Goal: Transaction & Acquisition: Purchase product/service

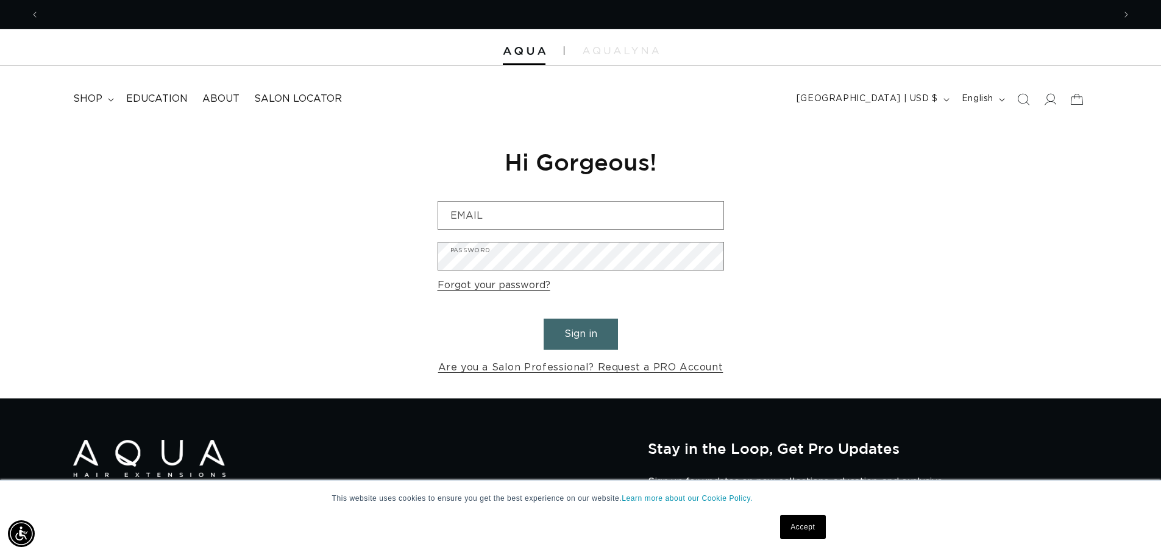
scroll to position [0, 2148]
click at [638, 49] on img at bounding box center [620, 50] width 76 height 7
click at [99, 97] on span "shop" at bounding box center [87, 99] width 29 height 13
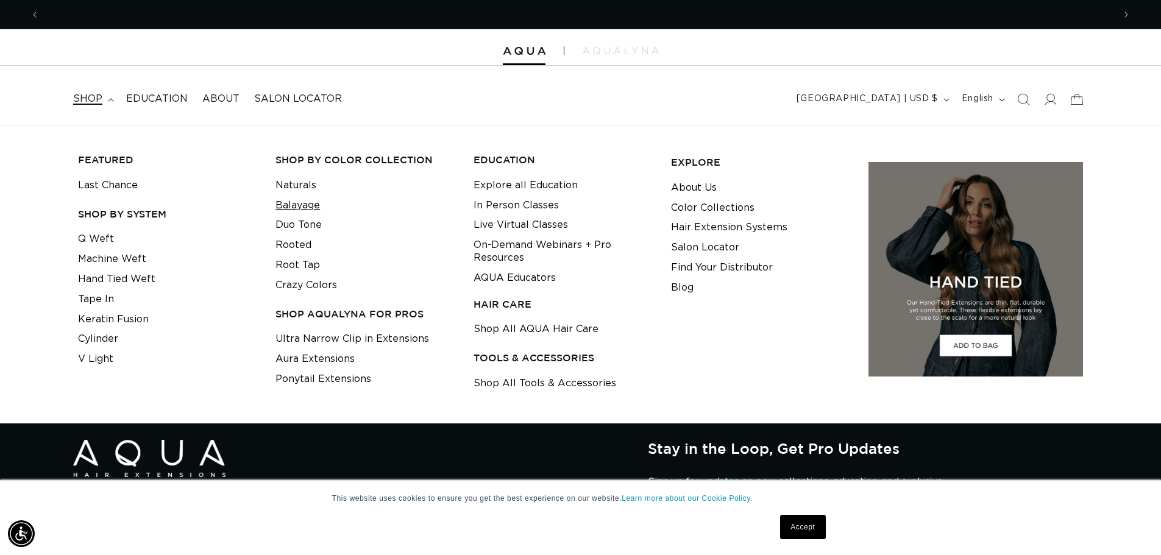
click at [308, 203] on link "Balayage" at bounding box center [297, 206] width 44 height 20
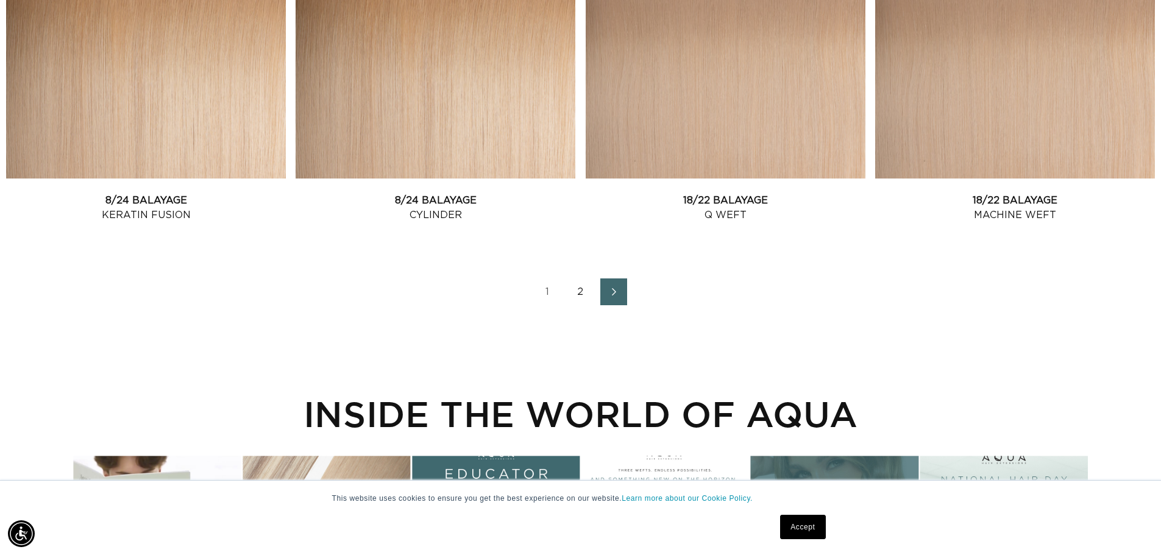
scroll to position [0, 1074]
click at [583, 288] on link "2" at bounding box center [580, 291] width 27 height 27
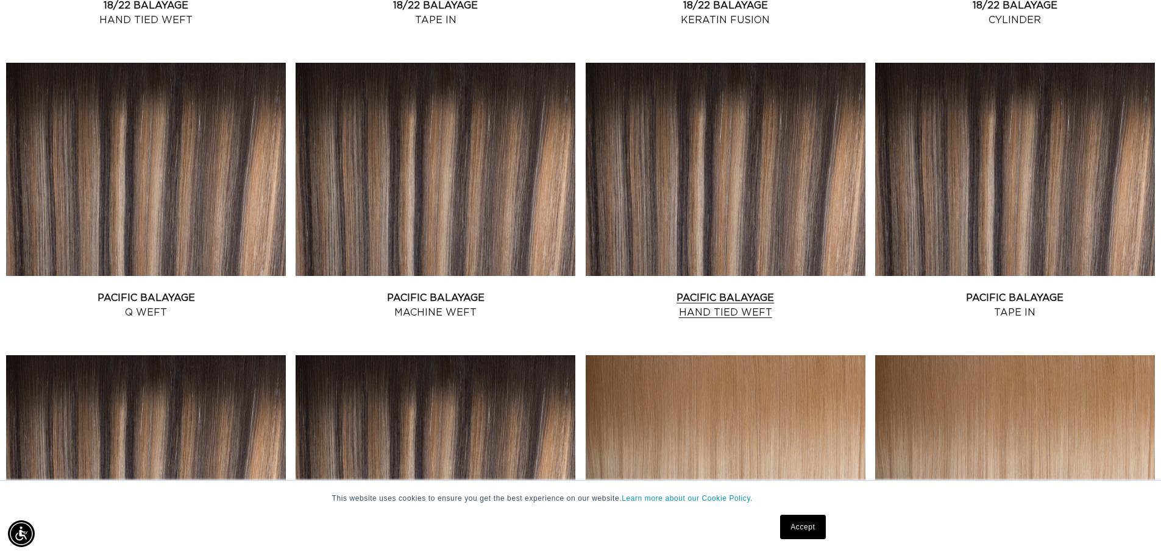
scroll to position [0, 1074]
click at [724, 296] on link "Pacific Balayage Hand Tied Weft" at bounding box center [726, 305] width 280 height 29
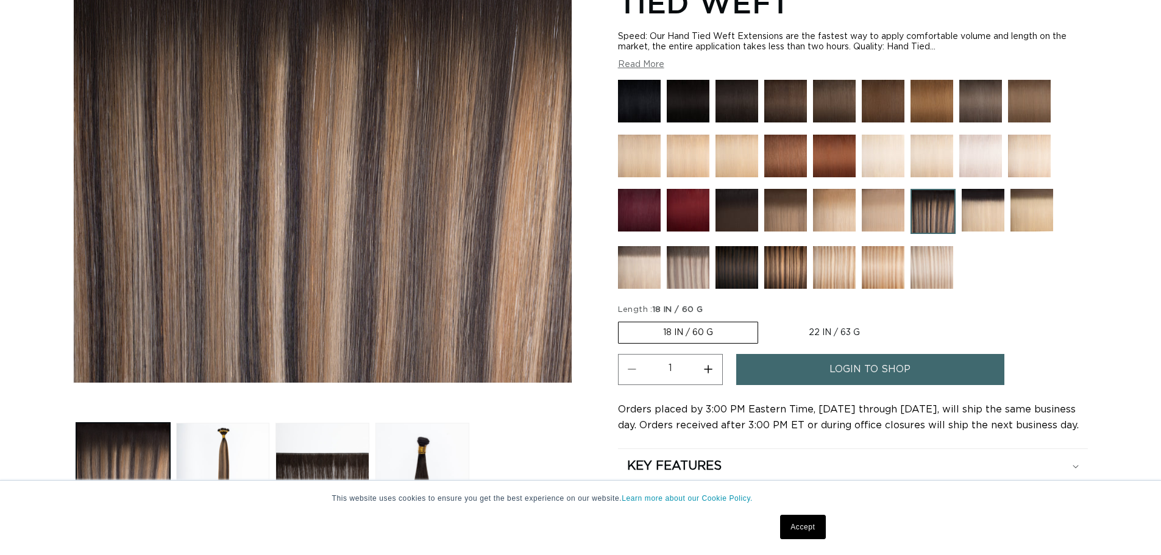
scroll to position [244, 0]
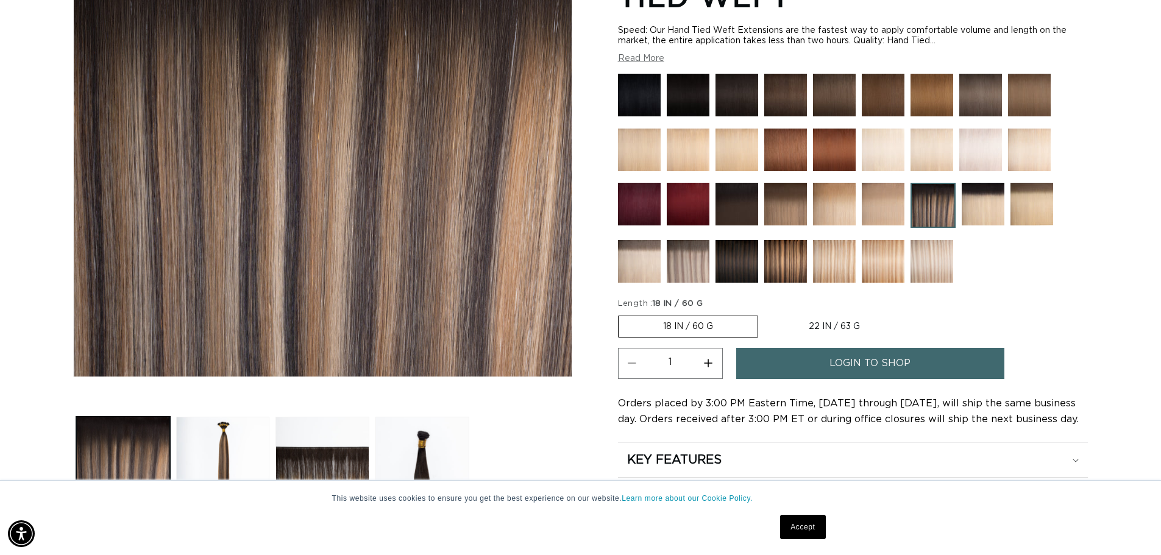
click at [799, 535] on link "Accept" at bounding box center [802, 527] width 45 height 24
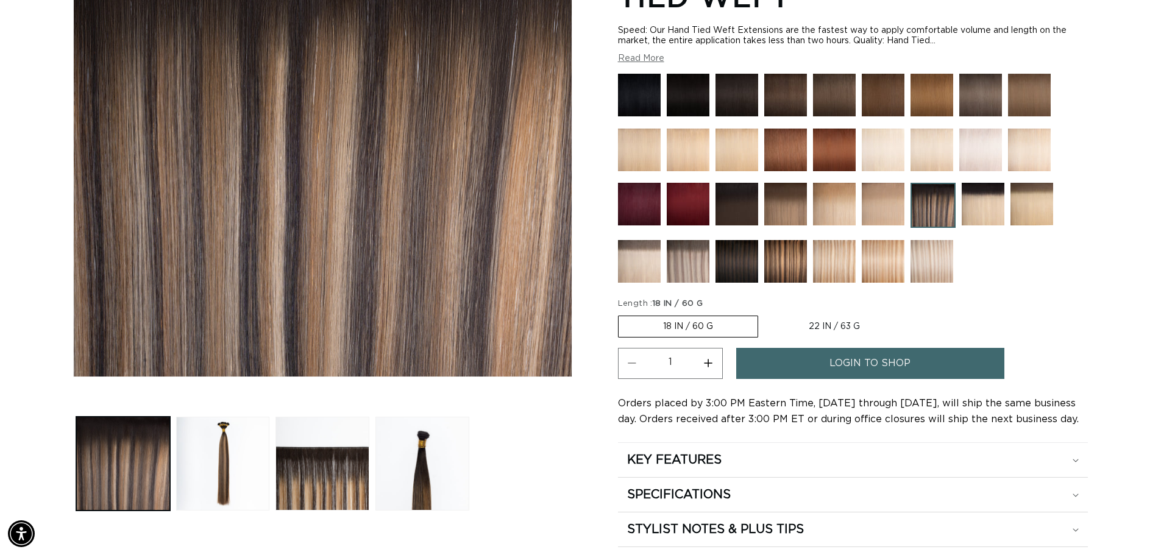
click at [793, 324] on label "22 IN / 63 G Variant sold out or unavailable" at bounding box center [834, 326] width 140 height 21
click at [765, 314] on input "22 IN / 63 G Variant sold out or unavailable" at bounding box center [764, 313] width 1 height 1
radio input "true"
click at [885, 360] on span "login to shop" at bounding box center [869, 363] width 81 height 31
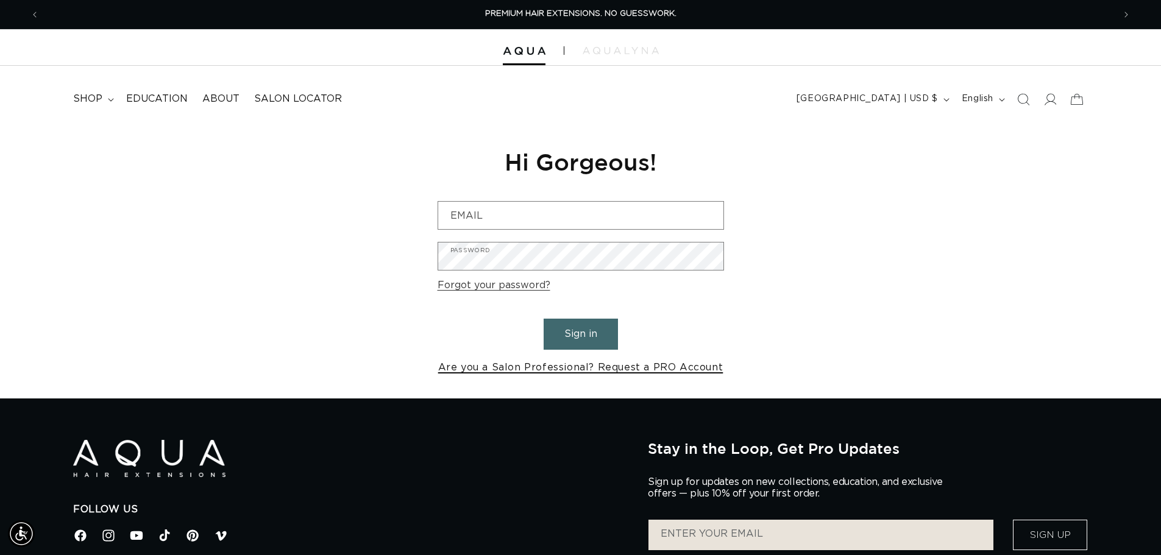
click at [685, 367] on link "Are you a Salon Professional? Request a PRO Account" at bounding box center [580, 368] width 285 height 18
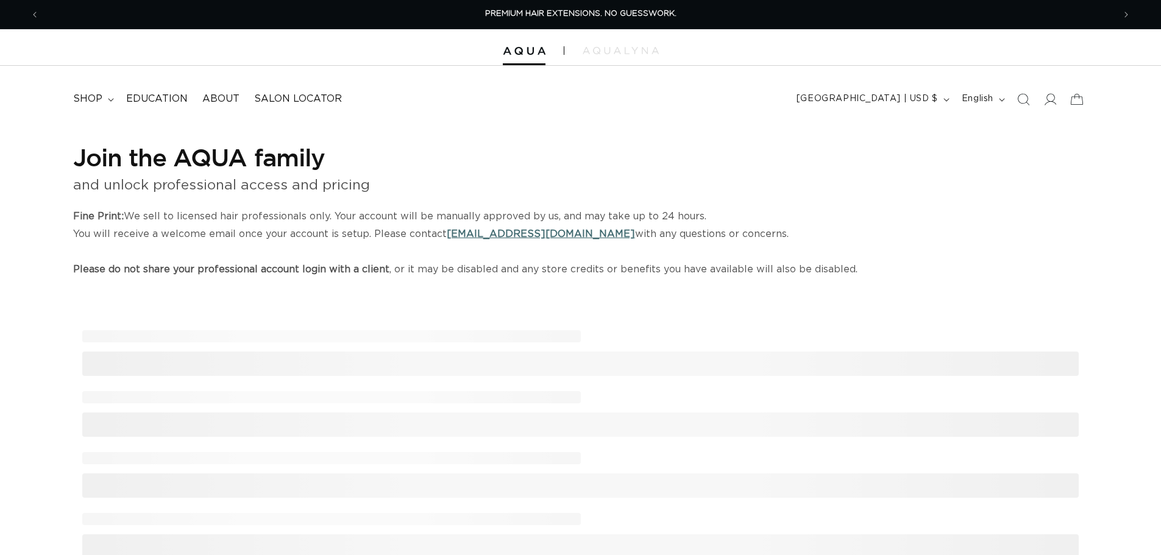
select select "US"
select select "[GEOGRAPHIC_DATA]"
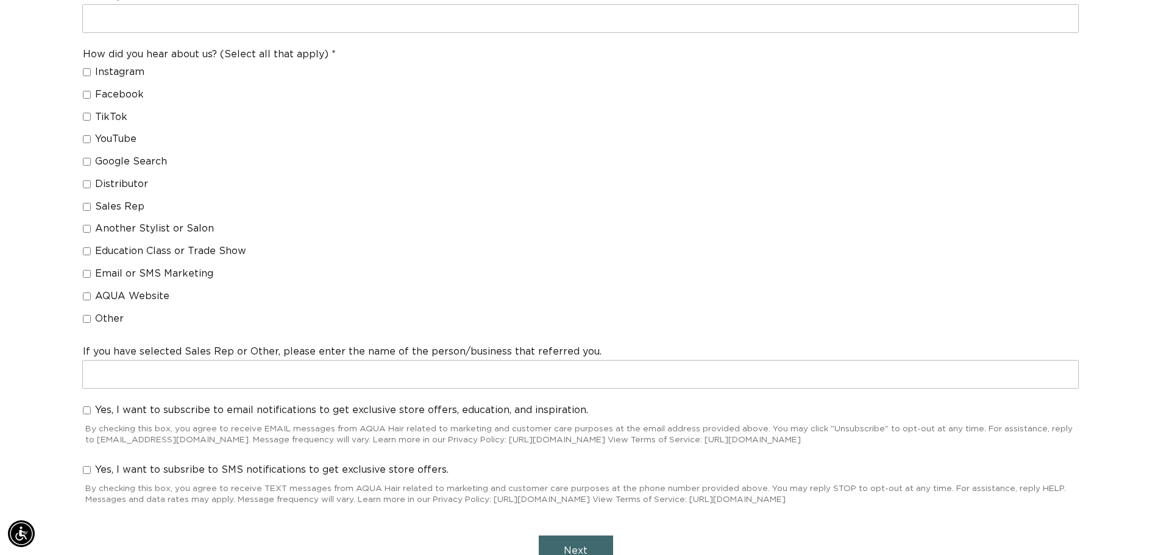
scroll to position [0, 1074]
